Goal: Information Seeking & Learning: Learn about a topic

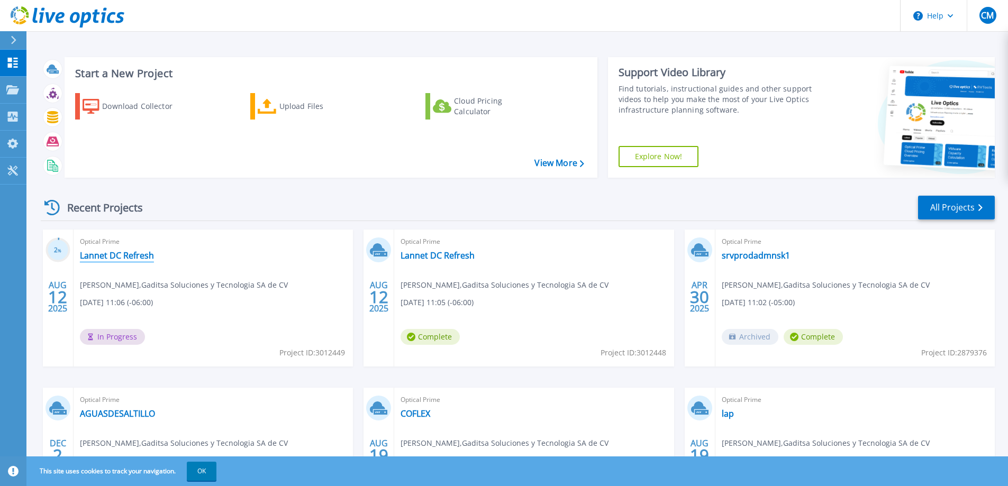
click at [106, 258] on link "Lannet DC Refresh" at bounding box center [117, 255] width 74 height 11
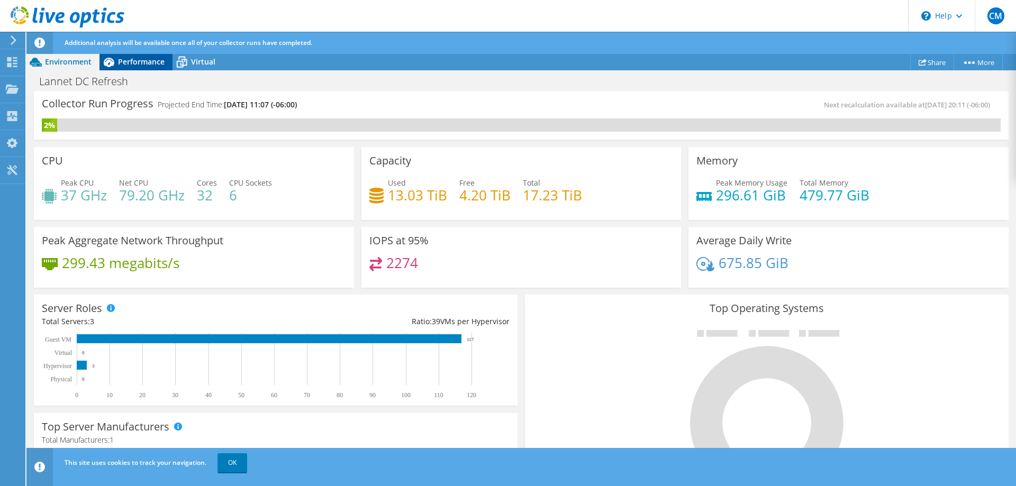
click at [136, 63] on span "Performance" at bounding box center [141, 62] width 47 height 10
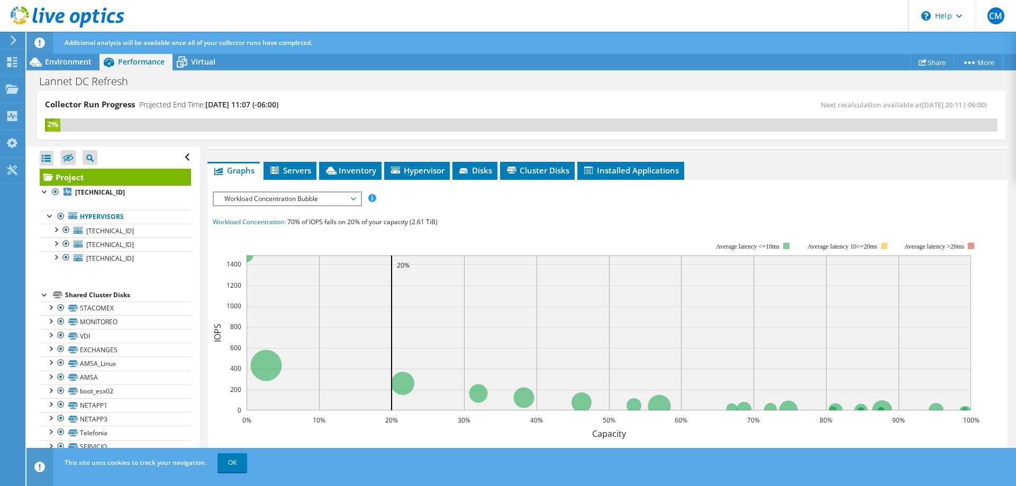
scroll to position [212, 0]
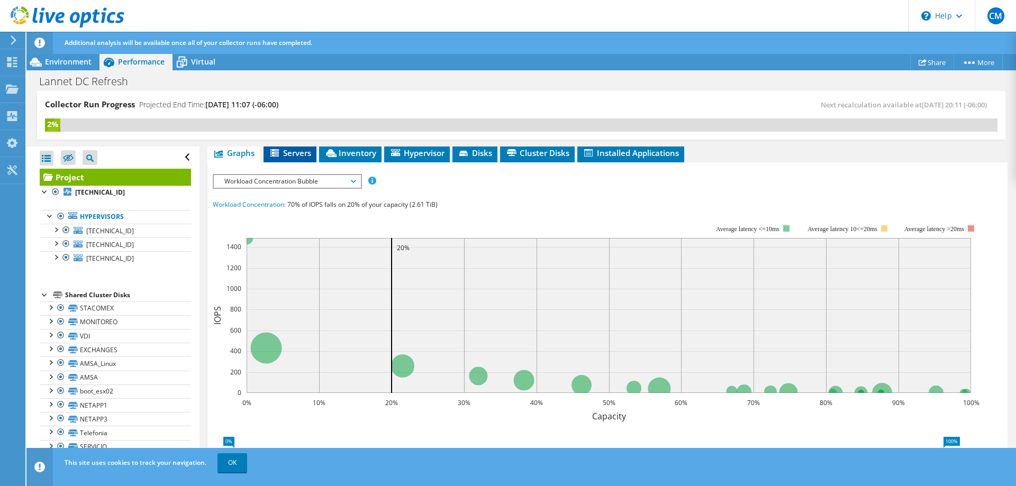
click at [295, 156] on span "Servers" at bounding box center [290, 153] width 42 height 11
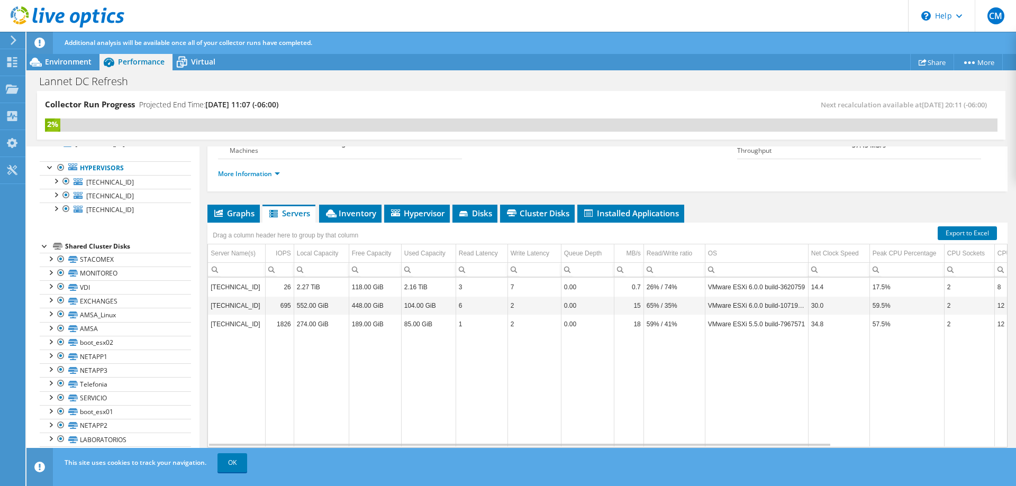
scroll to position [152, 0]
click at [277, 173] on link "More Information" at bounding box center [249, 173] width 62 height 9
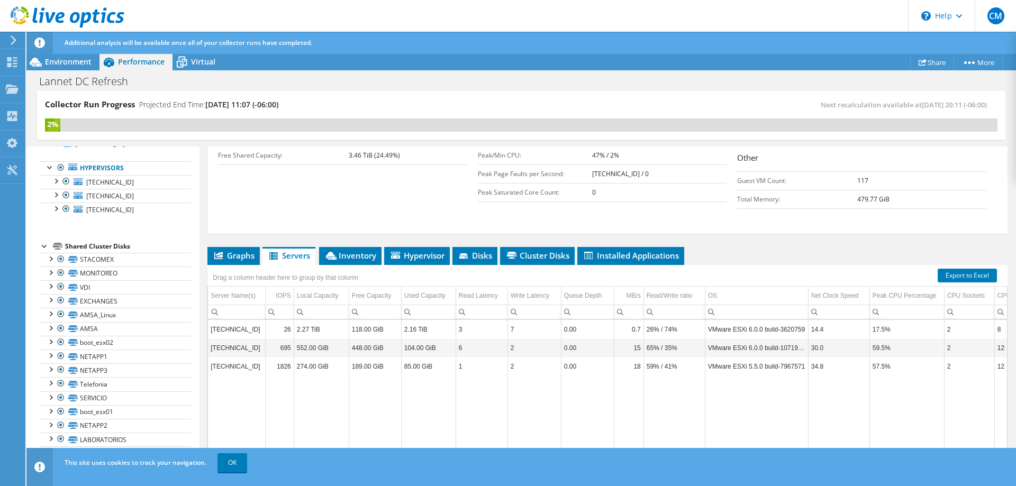
scroll to position [312, 0]
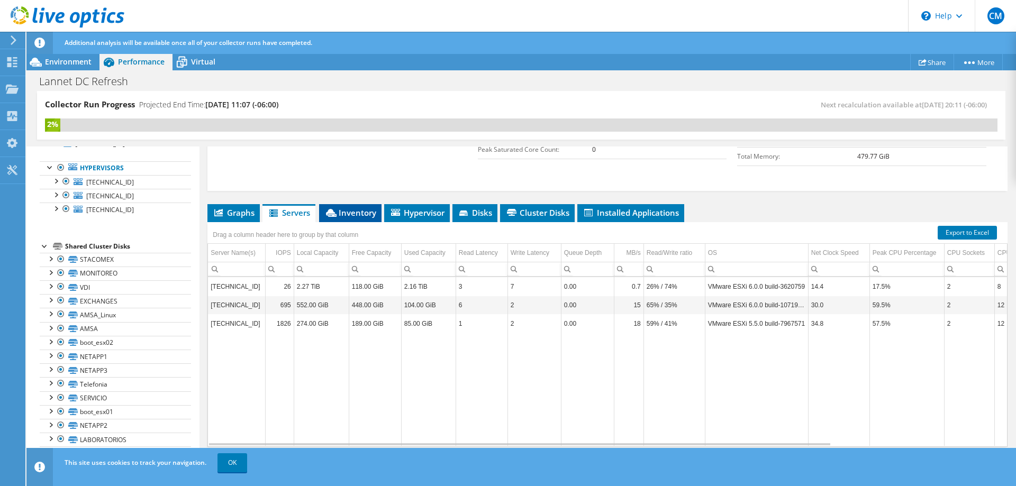
click at [352, 209] on span "Inventory" at bounding box center [350, 212] width 52 height 11
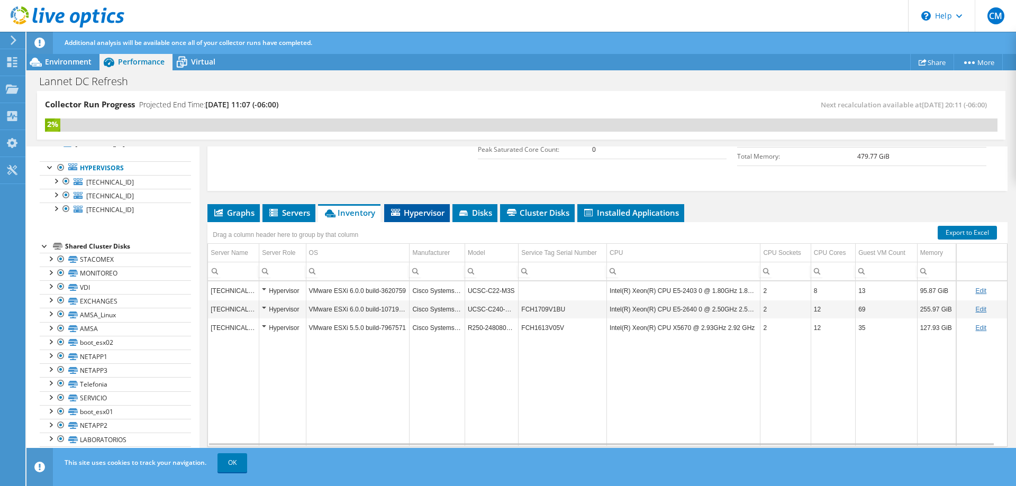
click at [426, 208] on span "Hypervisor" at bounding box center [416, 212] width 55 height 11
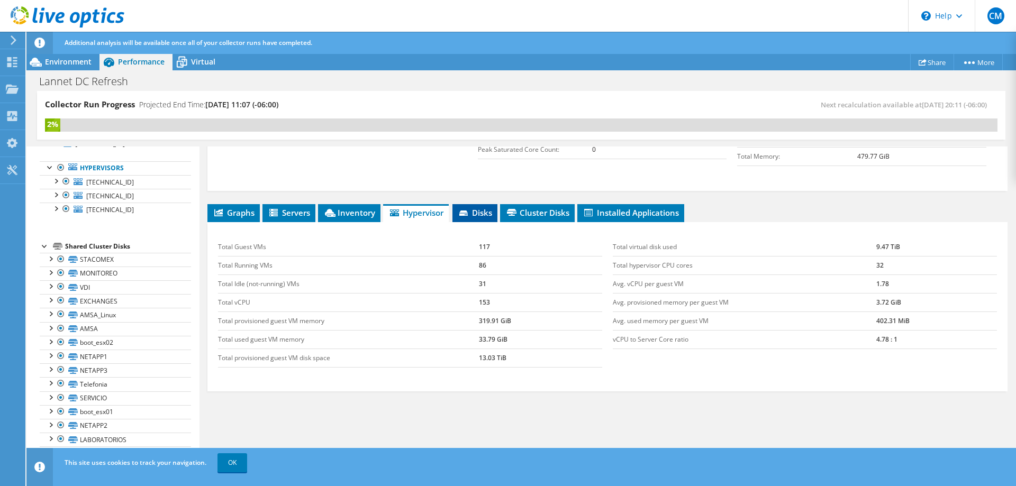
click at [492, 216] on span "Disks" at bounding box center [475, 212] width 34 height 11
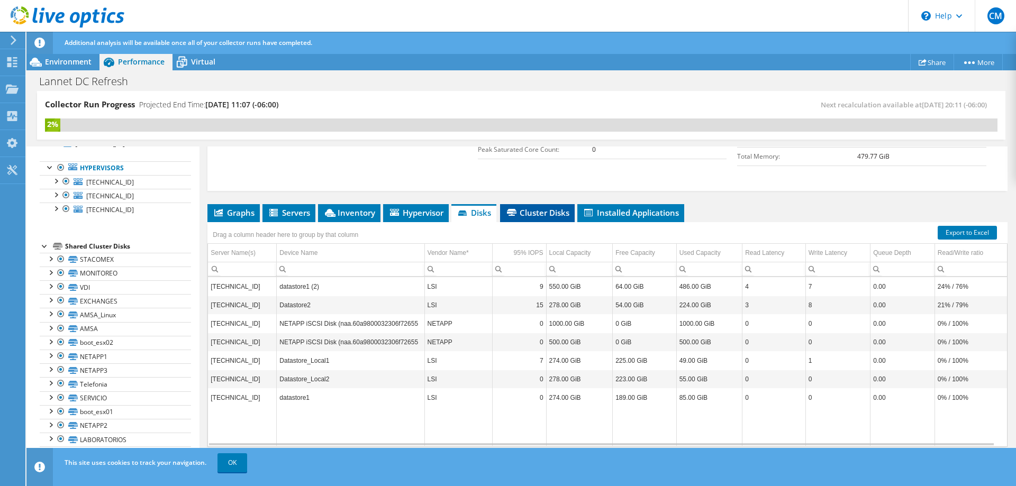
click at [538, 214] on span "Cluster Disks" at bounding box center [537, 212] width 64 height 11
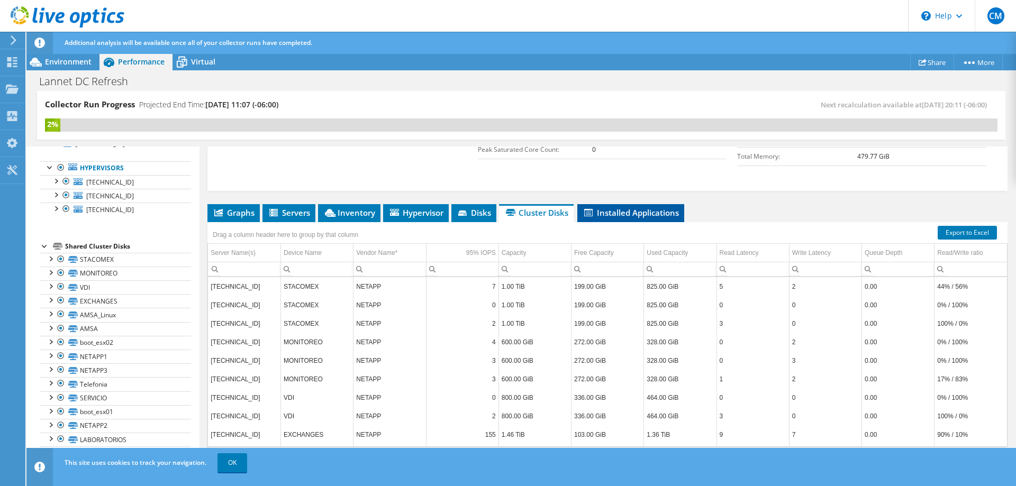
click at [638, 215] on span "Installed Applications" at bounding box center [631, 212] width 96 height 11
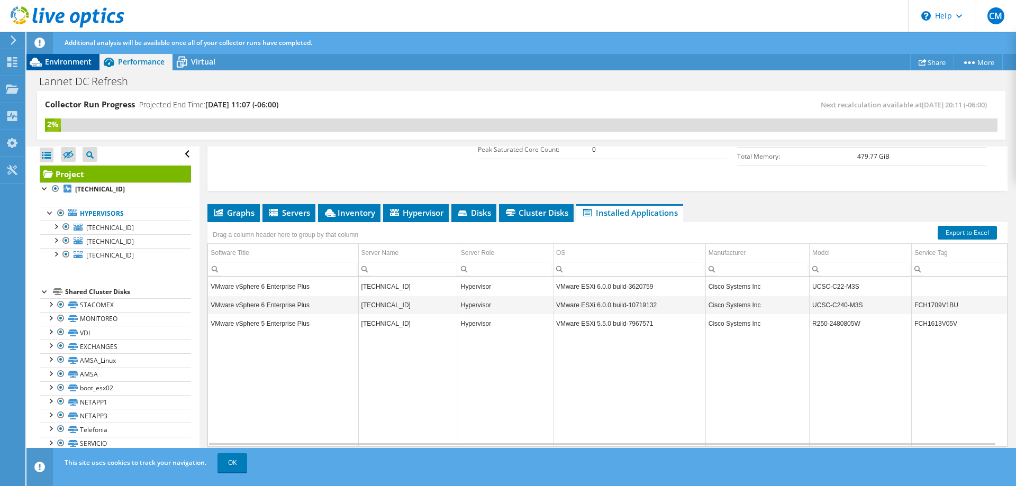
scroll to position [0, 0]
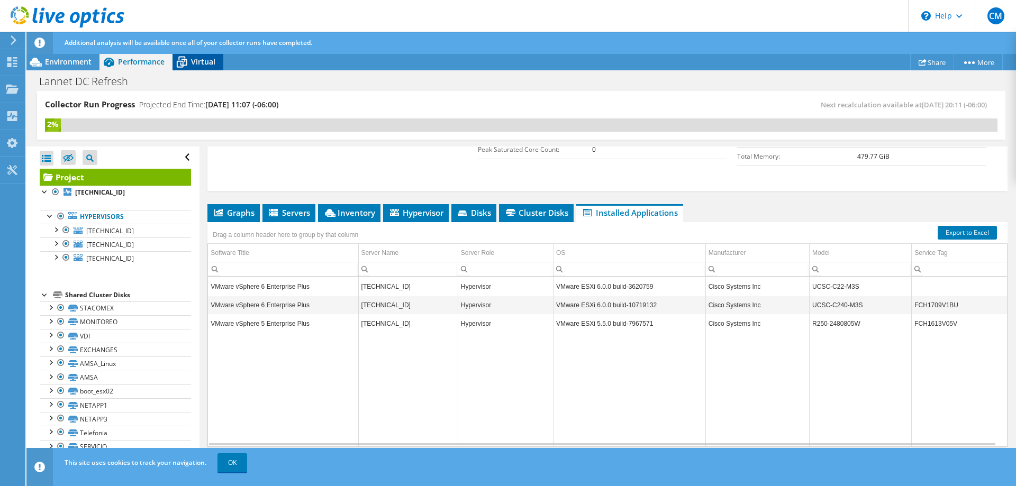
click at [206, 62] on span "Virtual" at bounding box center [203, 62] width 24 height 10
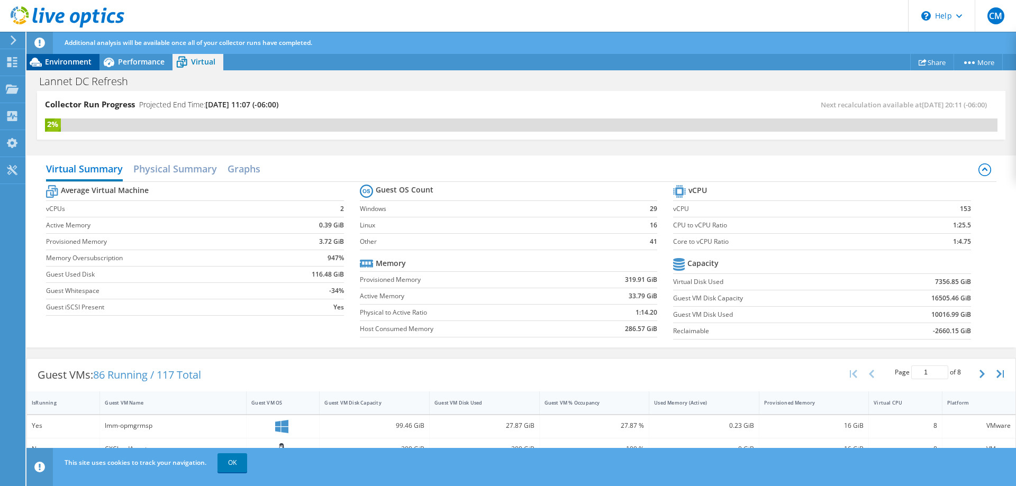
click at [52, 63] on span "Environment" at bounding box center [68, 62] width 47 height 10
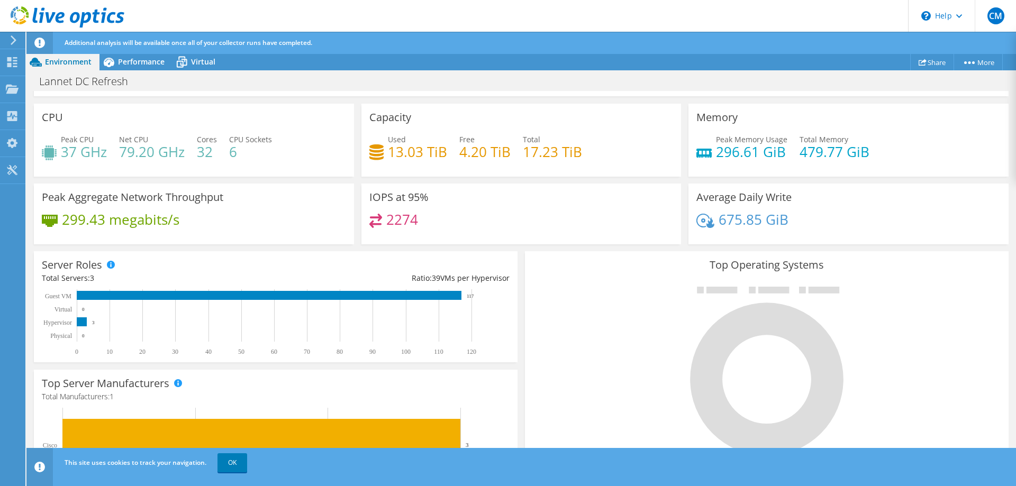
scroll to position [17, 0]
